Goal: Transaction & Acquisition: Purchase product/service

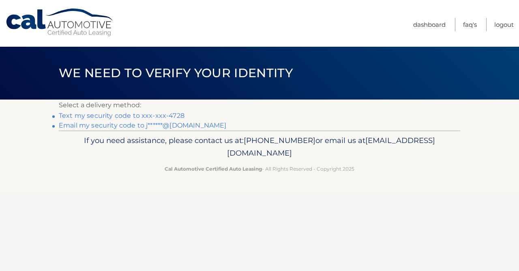
click at [169, 113] on link "Text my security code to xxx-xxx-4728" at bounding box center [122, 116] width 126 height 8
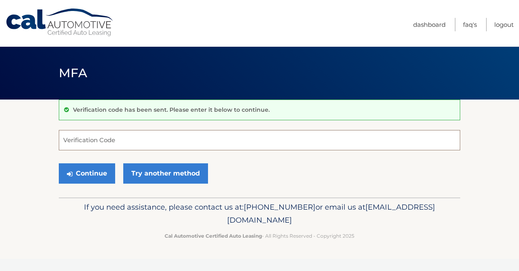
click at [123, 136] on input "Verification Code" at bounding box center [260, 140] width 402 height 20
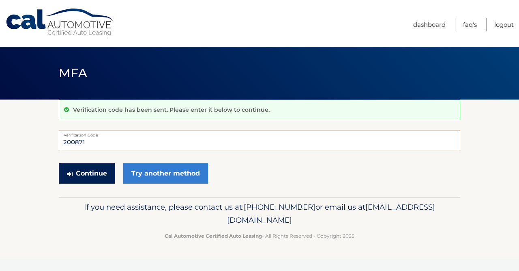
type input "200871"
click at [103, 172] on button "Continue" at bounding box center [87, 173] width 56 height 20
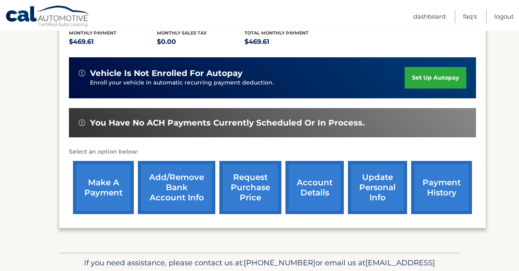
scroll to position [213, 0]
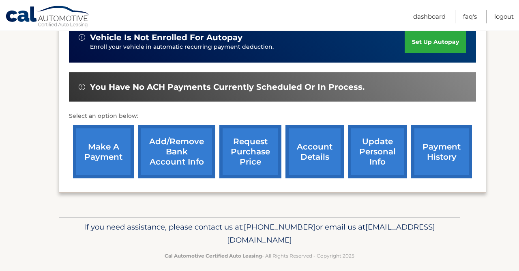
click at [121, 166] on link "make a payment" at bounding box center [103, 151] width 61 height 53
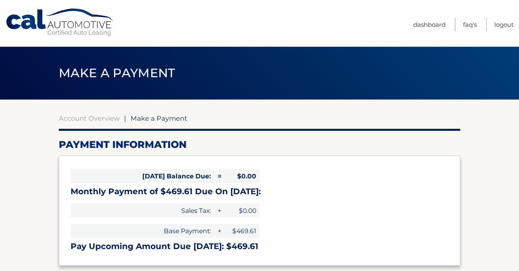
select select "ZDZlNjgxNmItNzBmZC00OTc0LWIwYmEtYjVkOGIzNTMwZWQ2"
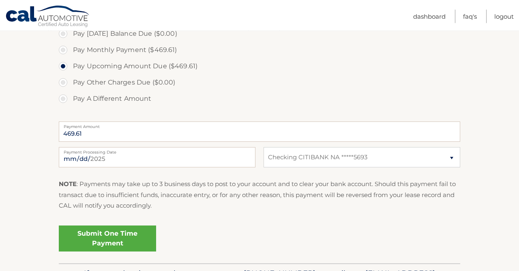
scroll to position [257, 0]
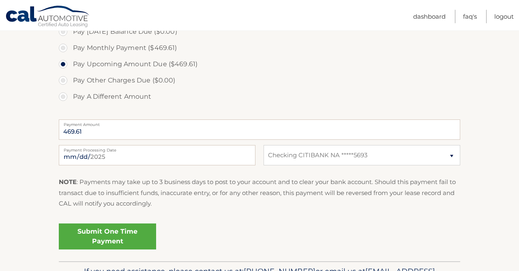
click at [131, 238] on link "Submit One Time Payment" at bounding box center [107, 236] width 97 height 26
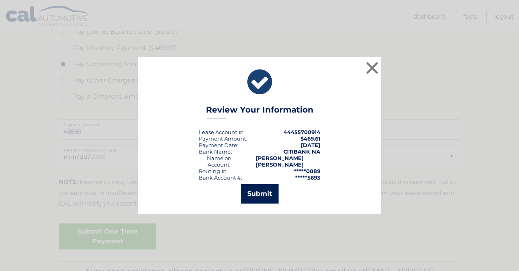
click at [263, 187] on button "Submit" at bounding box center [260, 193] width 38 height 19
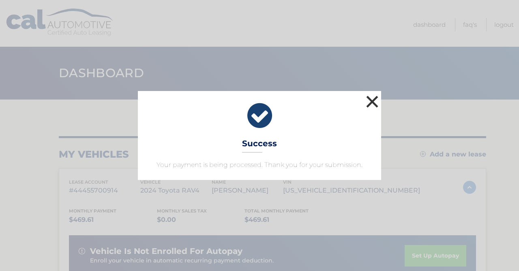
click at [368, 101] on button "×" at bounding box center [372, 101] width 16 height 16
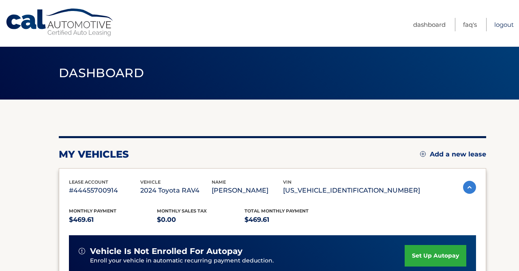
click at [500, 24] on link "Logout" at bounding box center [504, 24] width 19 height 13
